Goal: Register for event/course

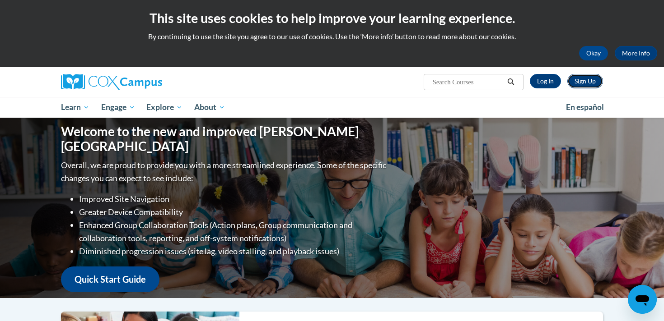
click at [587, 85] on link "Sign Up" at bounding box center [585, 81] width 36 height 14
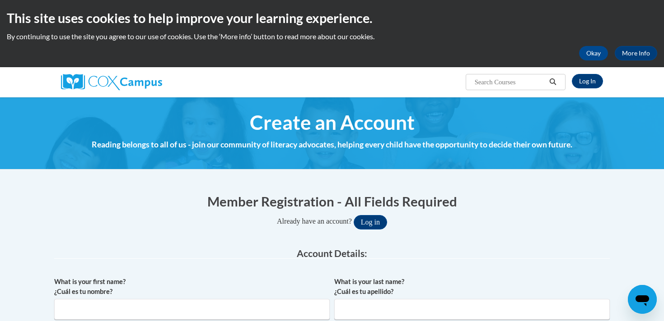
type input "[EMAIL_ADDRESS][DOMAIN_NAME]"
click at [587, 85] on link "Log In" at bounding box center [587, 81] width 31 height 14
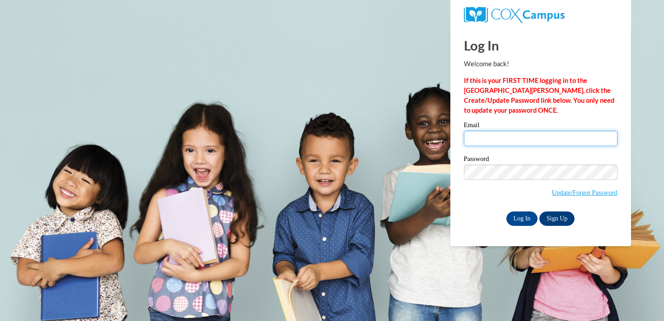
click at [516, 138] on input "Email" at bounding box center [541, 138] width 154 height 15
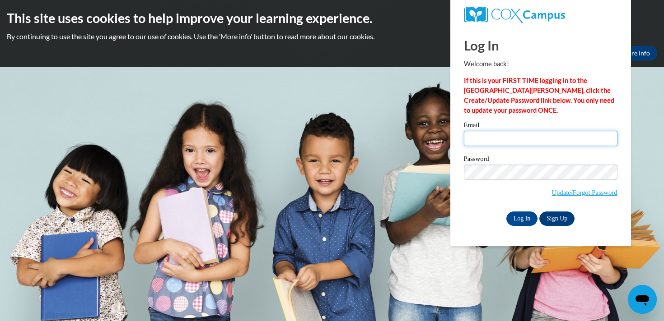
type input "khushek@mtsd.k12.wi.us"
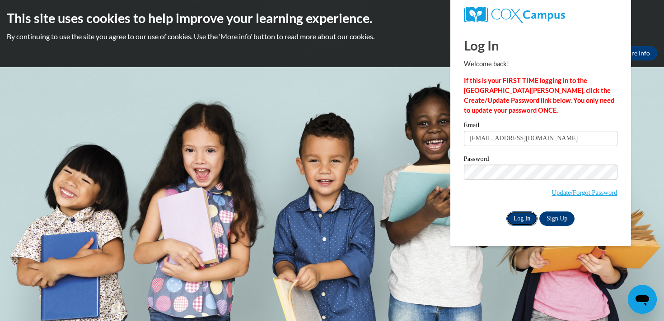
click at [515, 218] on input "Log In" at bounding box center [522, 219] width 32 height 14
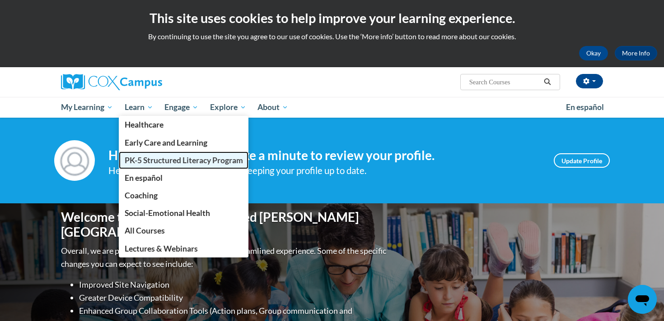
click at [148, 163] on span "PK-5 Structured Literacy Program" at bounding box center [184, 160] width 118 height 9
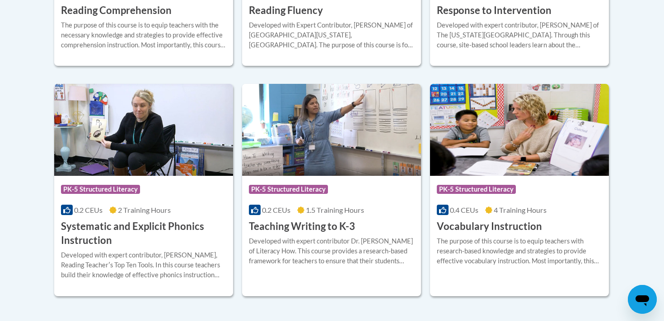
scroll to position [1052, 0]
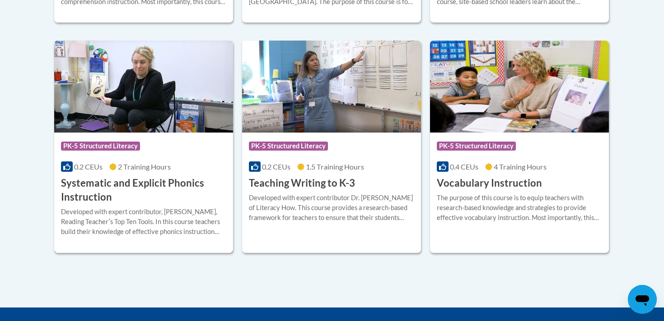
click at [103, 185] on h3 "Systematic and Explicit Phonics Instruction" at bounding box center [143, 191] width 165 height 28
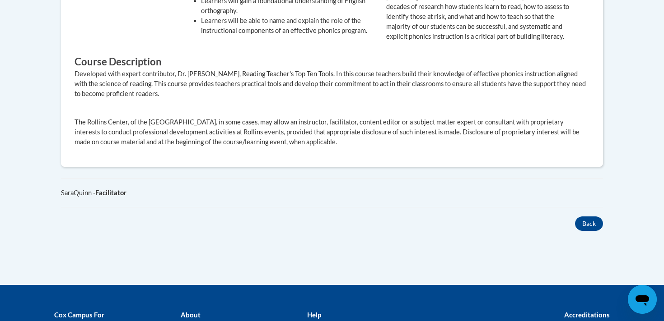
scroll to position [269, 0]
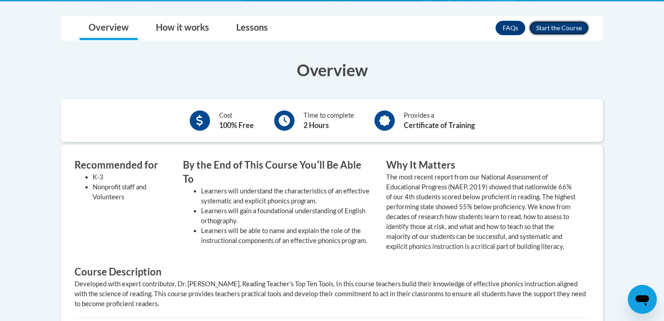
click at [532, 28] on button "Enroll" at bounding box center [559, 28] width 60 height 14
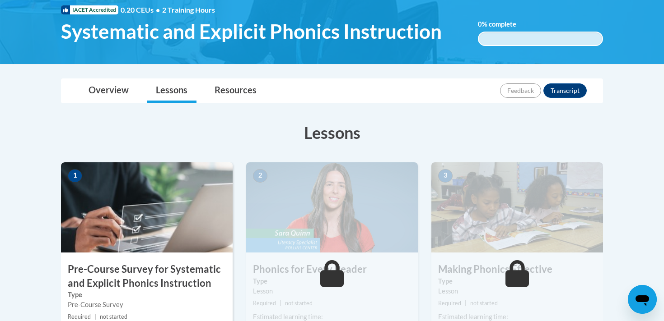
scroll to position [229, 0]
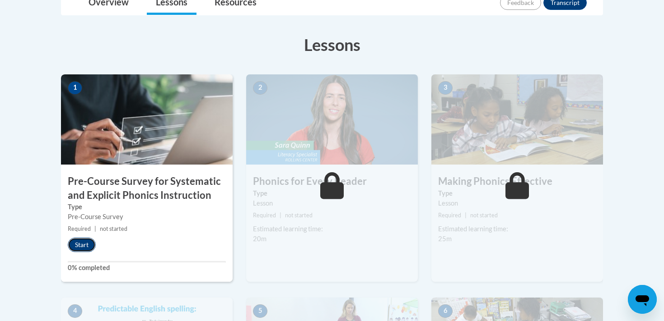
click at [85, 247] on button "Start" at bounding box center [82, 245] width 28 height 14
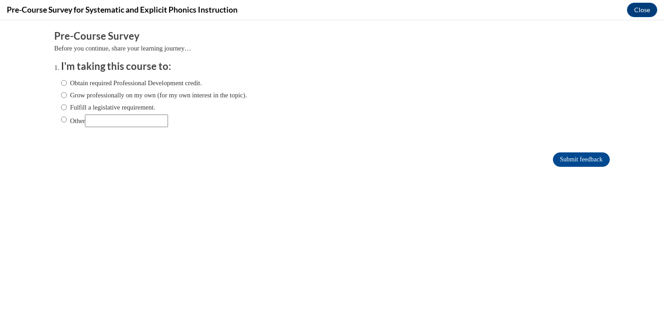
scroll to position [0, 0]
click at [65, 81] on input "Obtain required Professional Development credit." at bounding box center [64, 83] width 6 height 10
radio input "true"
click at [65, 107] on input "Fulfill a legislative requirement." at bounding box center [64, 107] width 6 height 10
radio input "true"
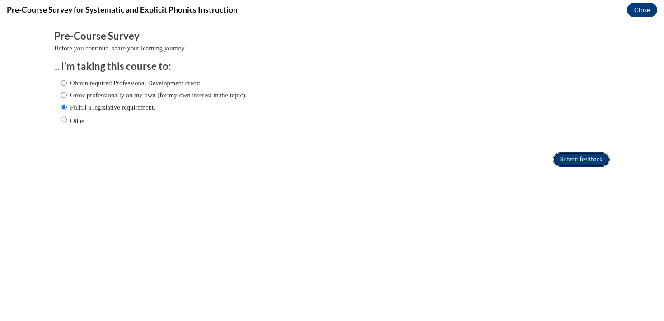
click at [573, 162] on input "Submit feedback" at bounding box center [581, 160] width 57 height 14
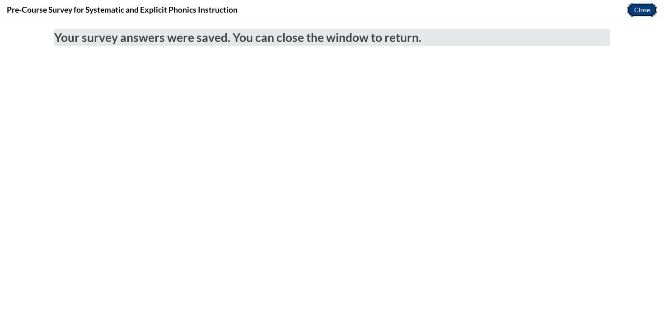
click at [650, 11] on button "Close" at bounding box center [642, 10] width 30 height 14
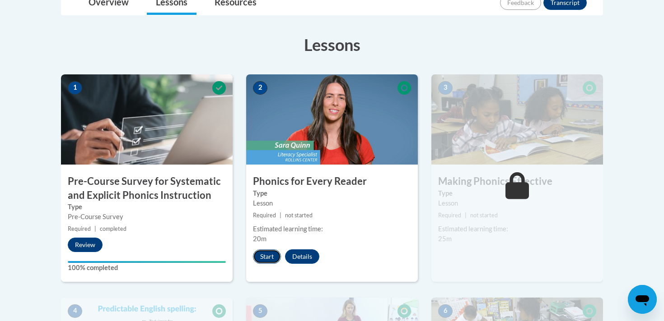
click at [263, 259] on button "Start" at bounding box center [267, 257] width 28 height 14
